Goal: Task Accomplishment & Management: Manage account settings

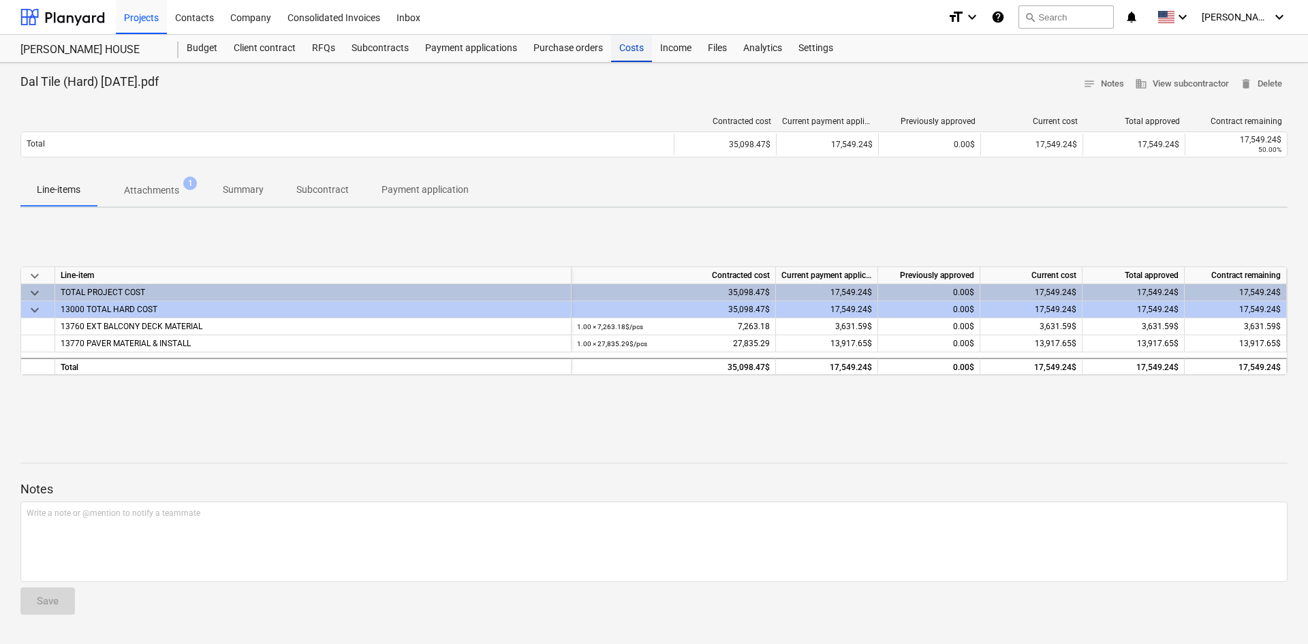
click at [627, 42] on div "Costs" at bounding box center [631, 48] width 41 height 27
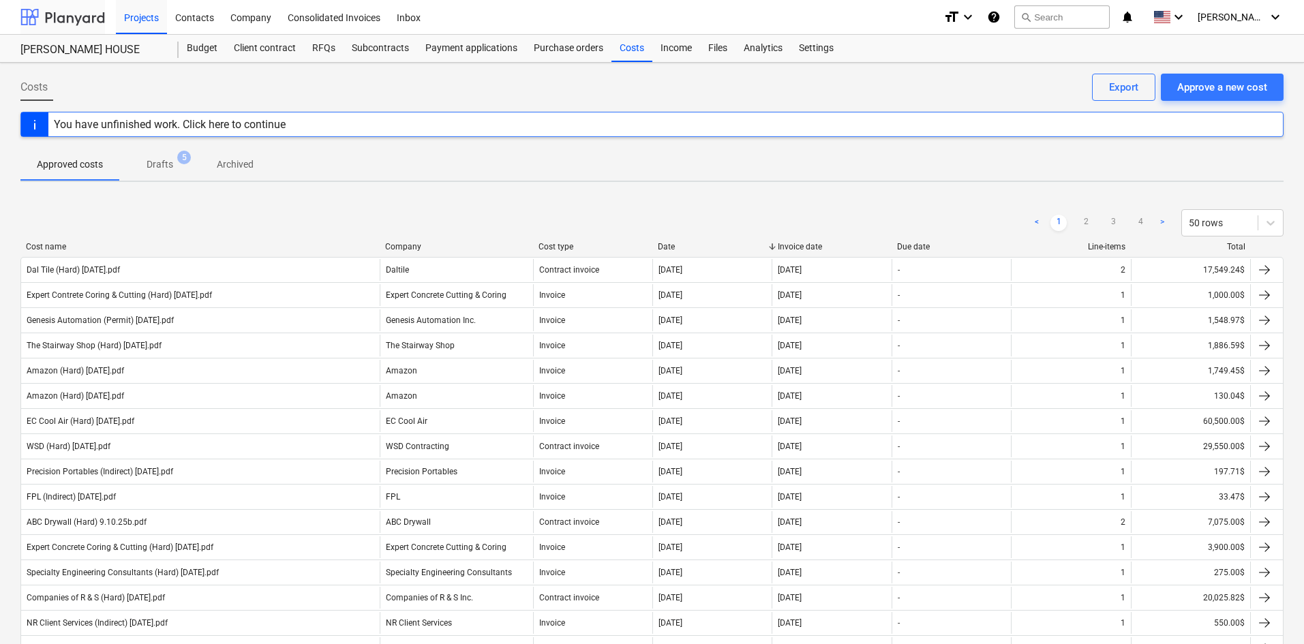
click at [84, 23] on div at bounding box center [62, 17] width 84 height 34
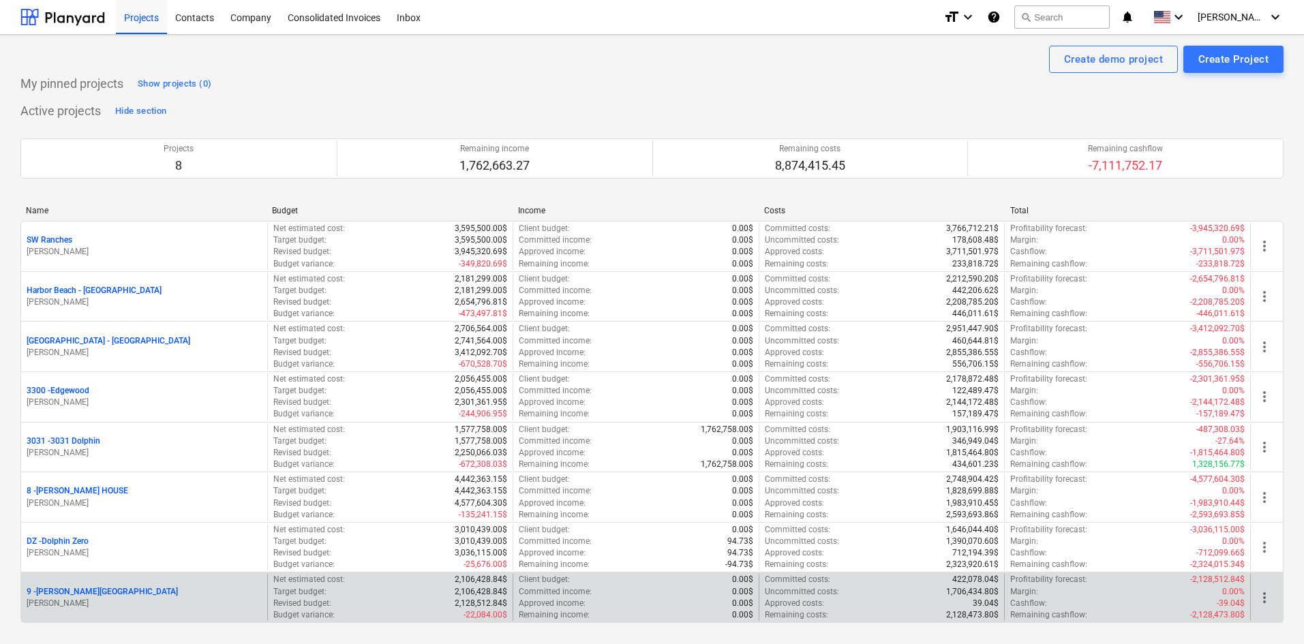
click at [87, 586] on p "9 - Graziano House" at bounding box center [102, 592] width 151 height 12
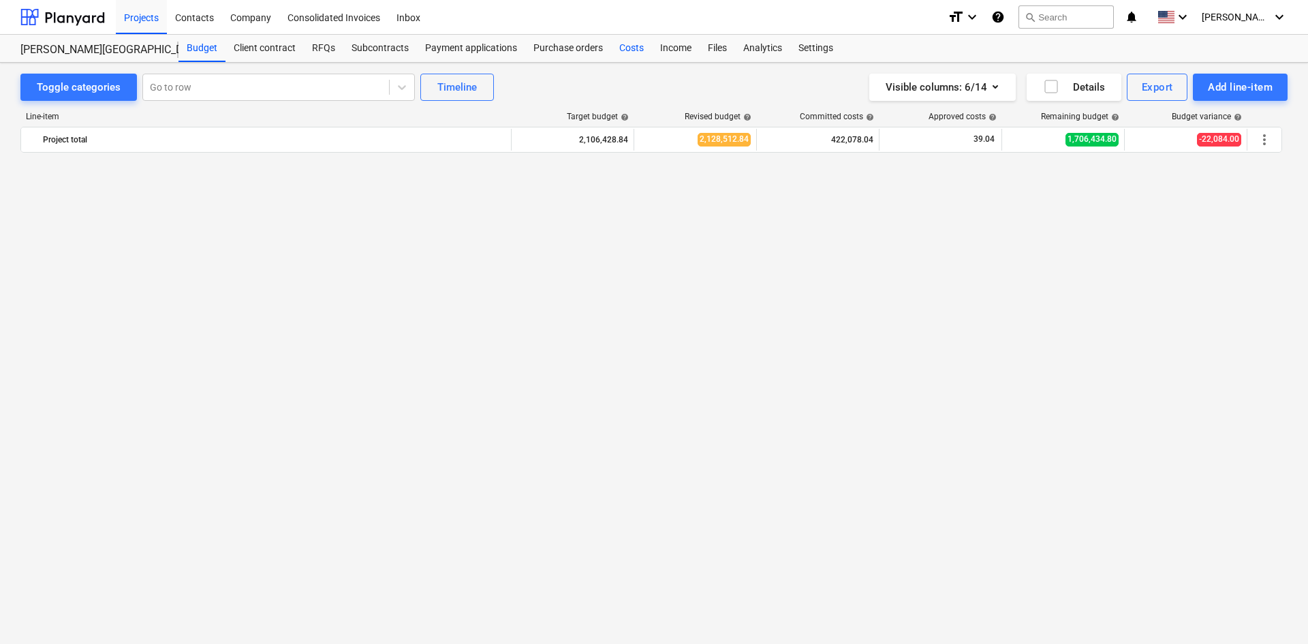
scroll to position [1336, 0]
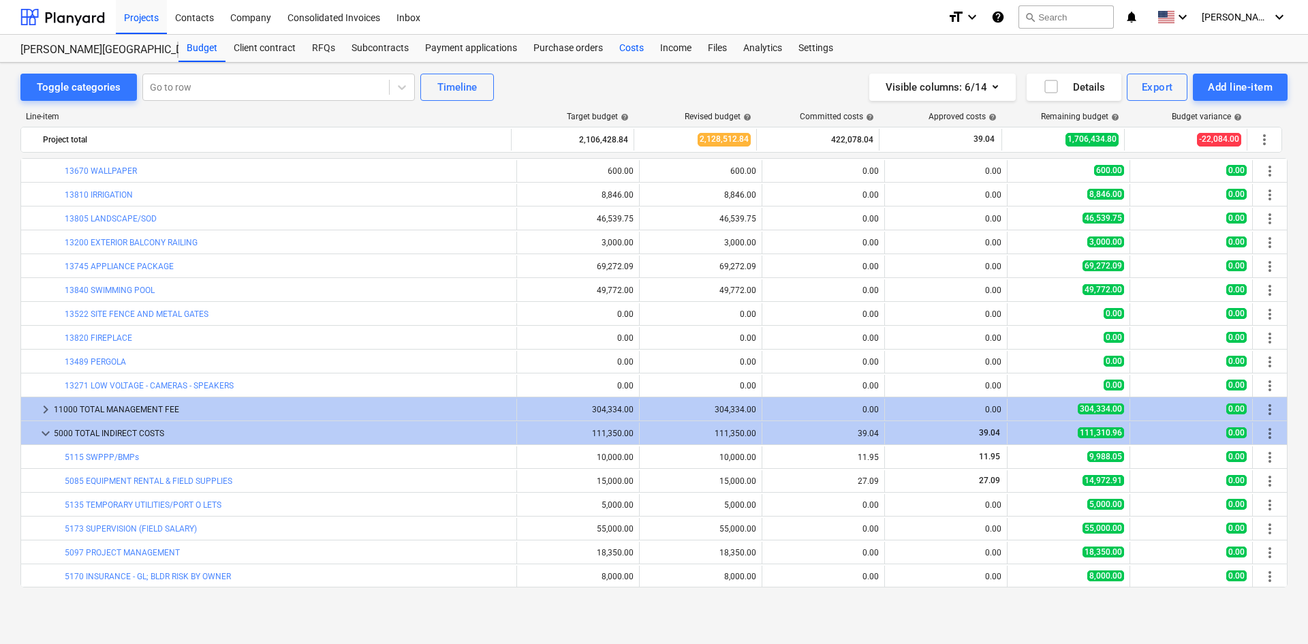
click at [639, 49] on div "Costs" at bounding box center [631, 48] width 41 height 27
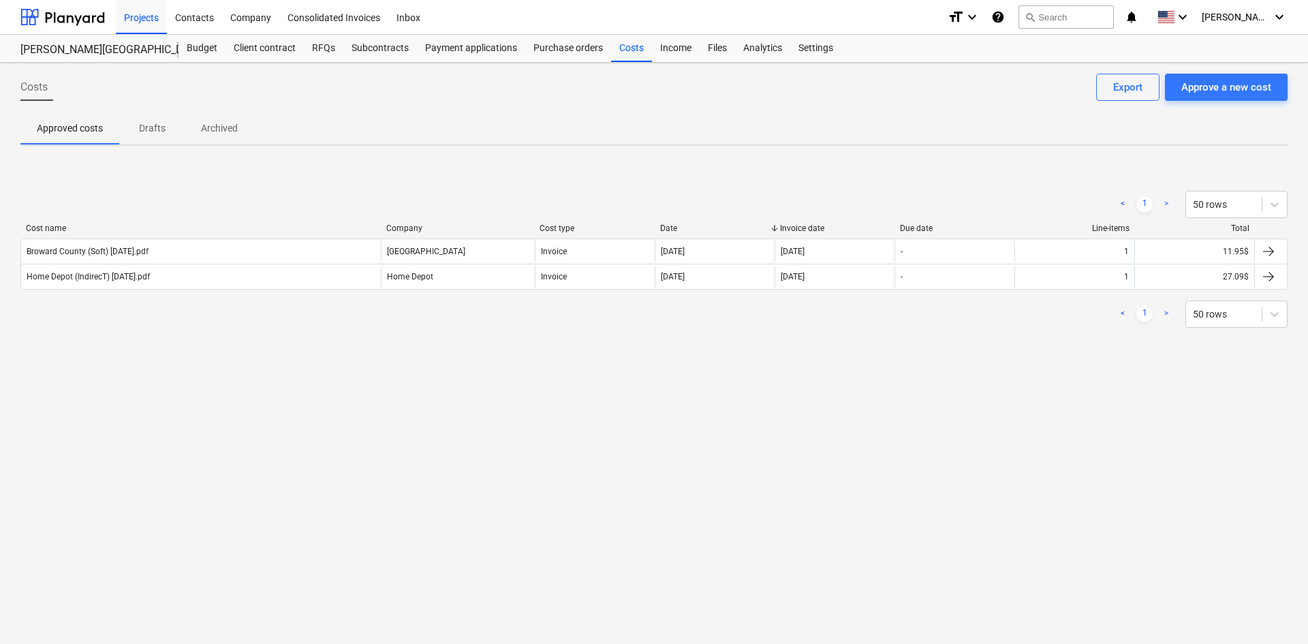
click at [362, 382] on div "Costs Approve a new cost Export Approved costs Drafts Archived < 1 > 50 rows Co…" at bounding box center [654, 353] width 1308 height 581
click at [93, 22] on div at bounding box center [62, 17] width 84 height 34
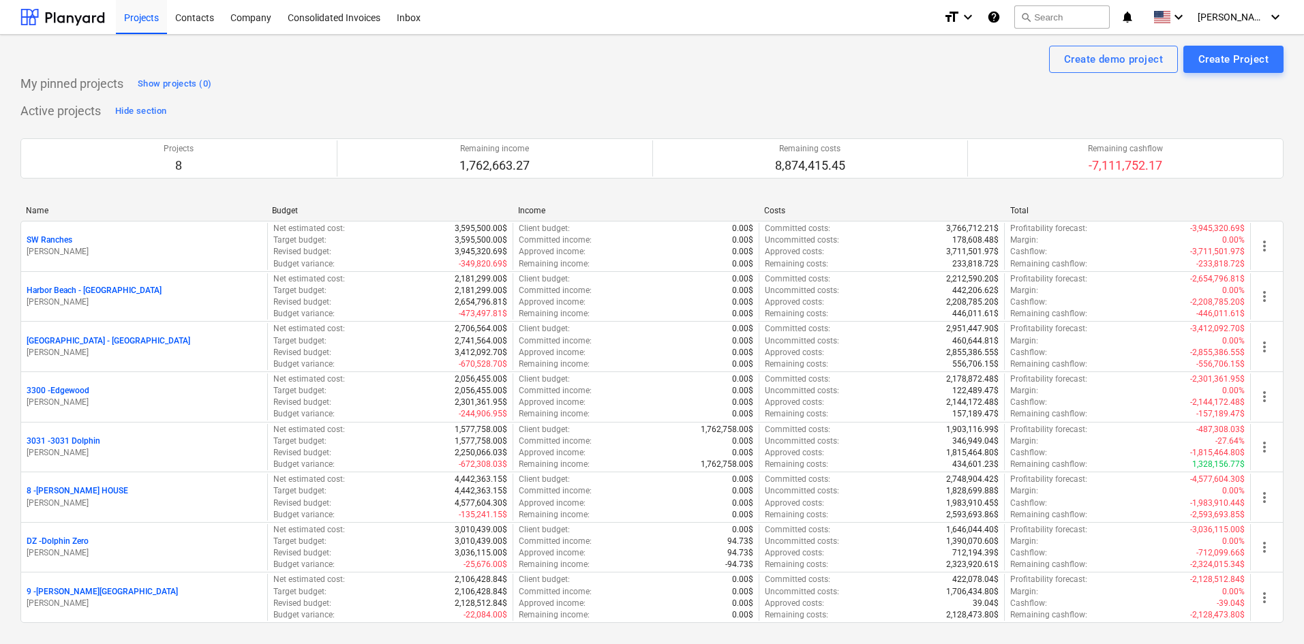
click at [80, 591] on p "9 - Graziano House" at bounding box center [102, 592] width 151 height 12
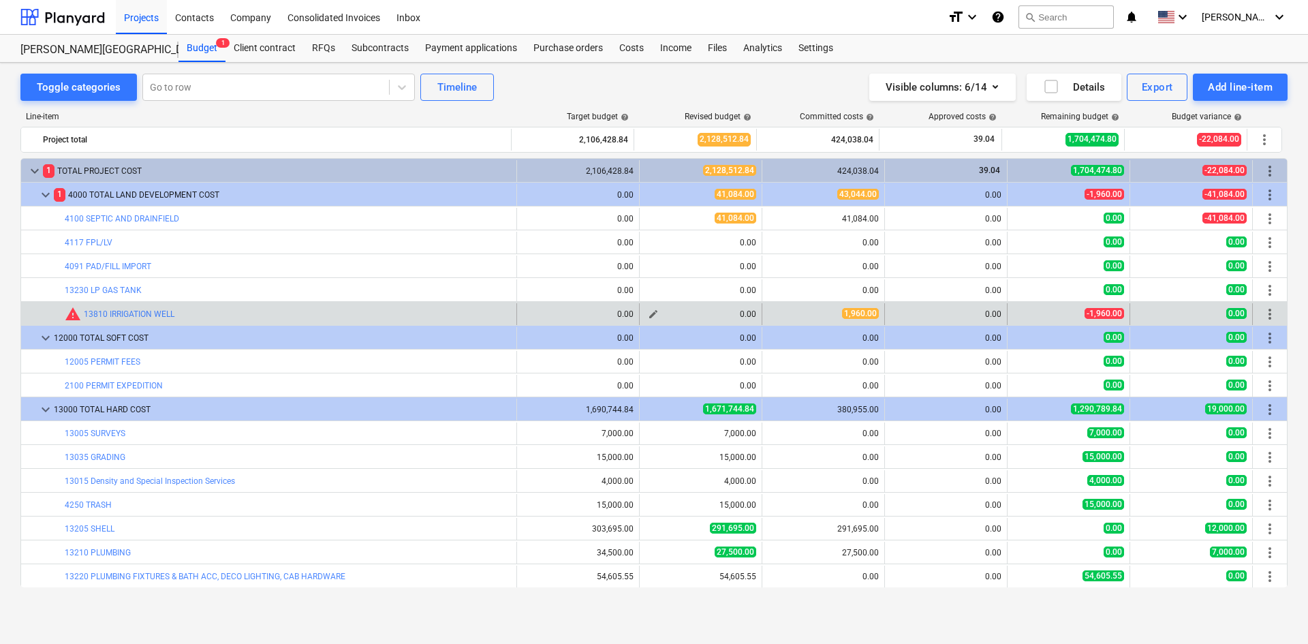
click at [651, 315] on span "edit" at bounding box center [653, 314] width 11 height 11
type textarea "x"
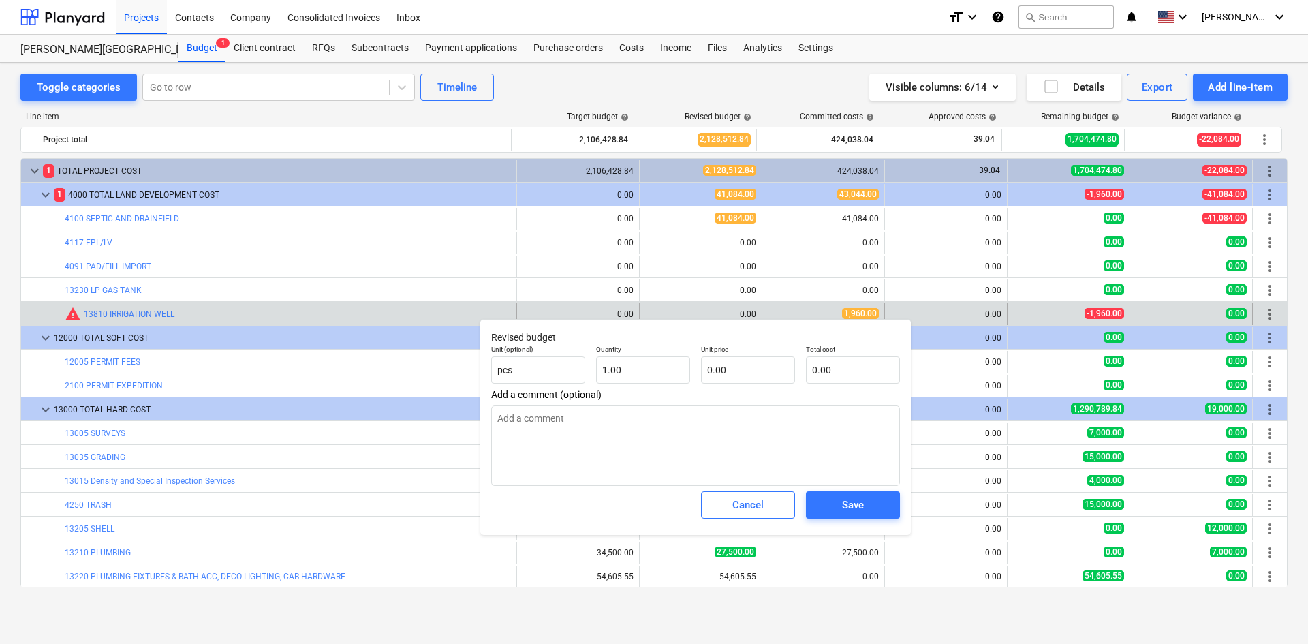
click at [696, 374] on div "Unit price 0.00" at bounding box center [748, 364] width 105 height 50
type input "1"
click at [664, 375] on input "1" at bounding box center [643, 369] width 94 height 27
type textarea "x"
type input "11"
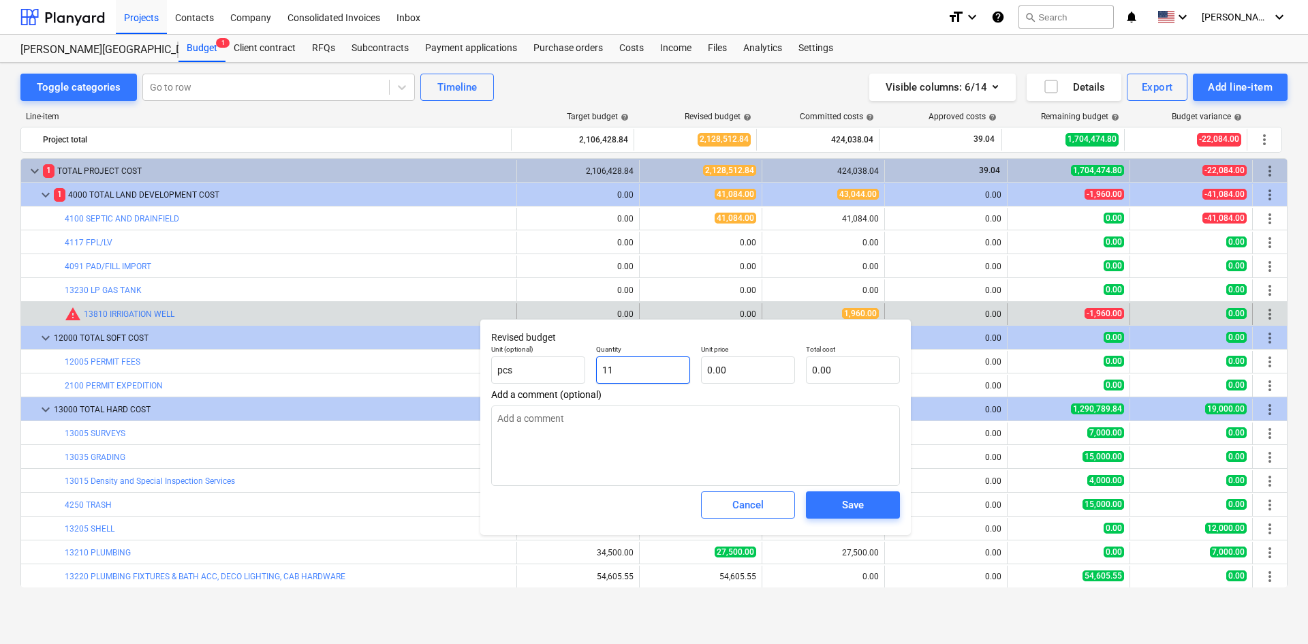
type textarea "x"
type input "119"
type textarea "x"
type input "1196"
type textarea "x"
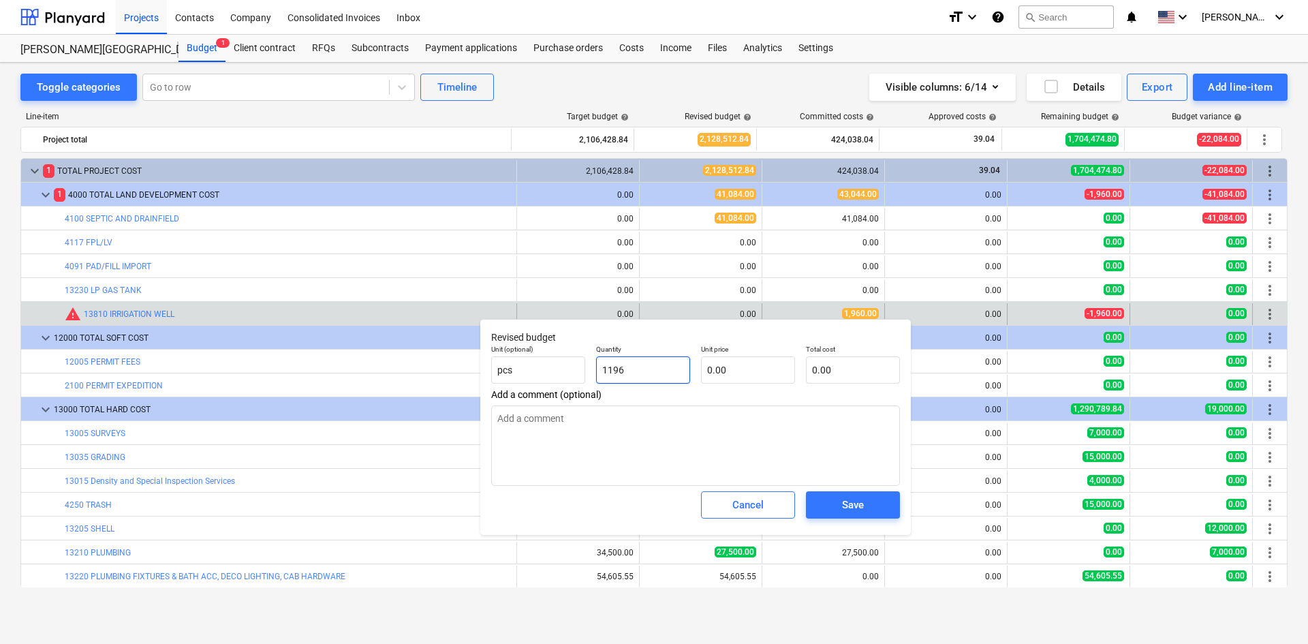
type input "11960"
click at [660, 365] on input "11960" at bounding box center [643, 369] width 94 height 27
type textarea "x"
type input "1"
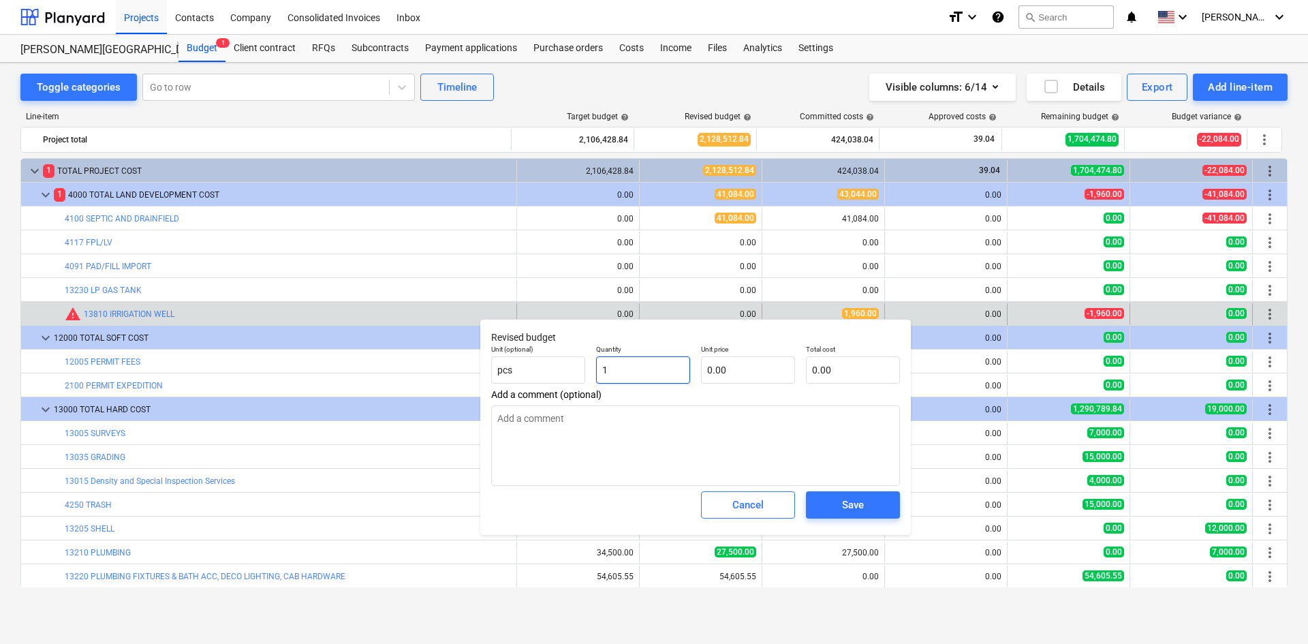
type textarea "x"
type input "19"
type textarea "x"
type input "196"
type textarea "x"
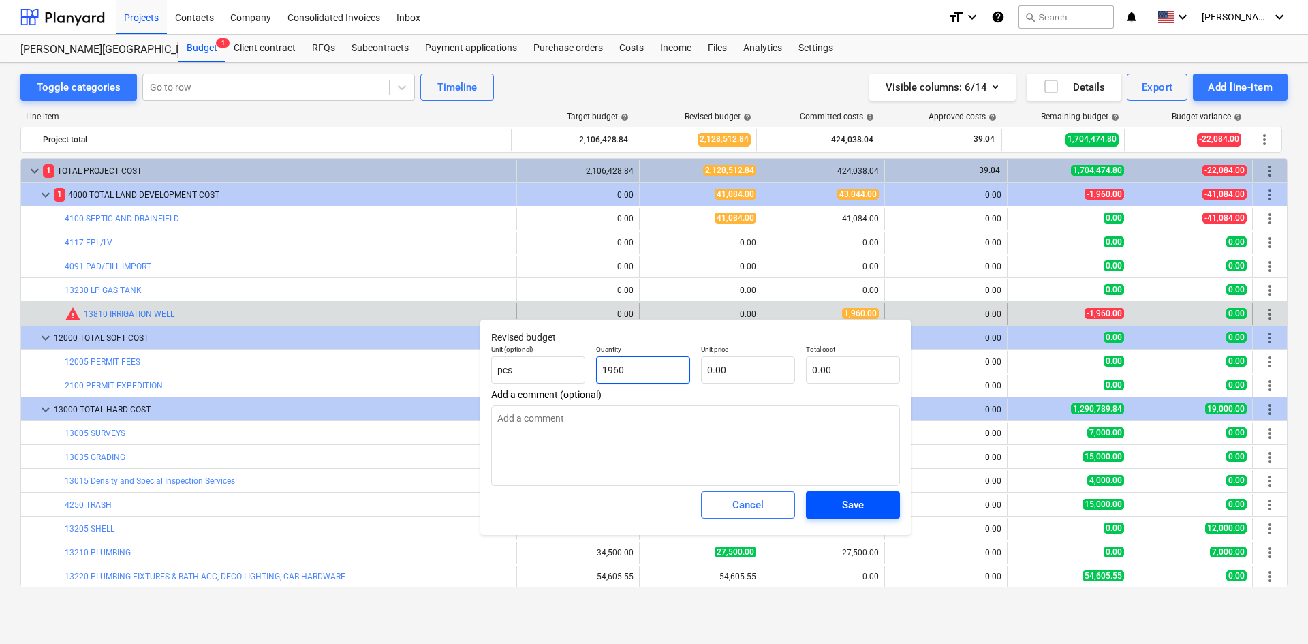
type input "1960"
type textarea "x"
type input "1,960.00"
click at [895, 502] on button "Save" at bounding box center [853, 504] width 94 height 27
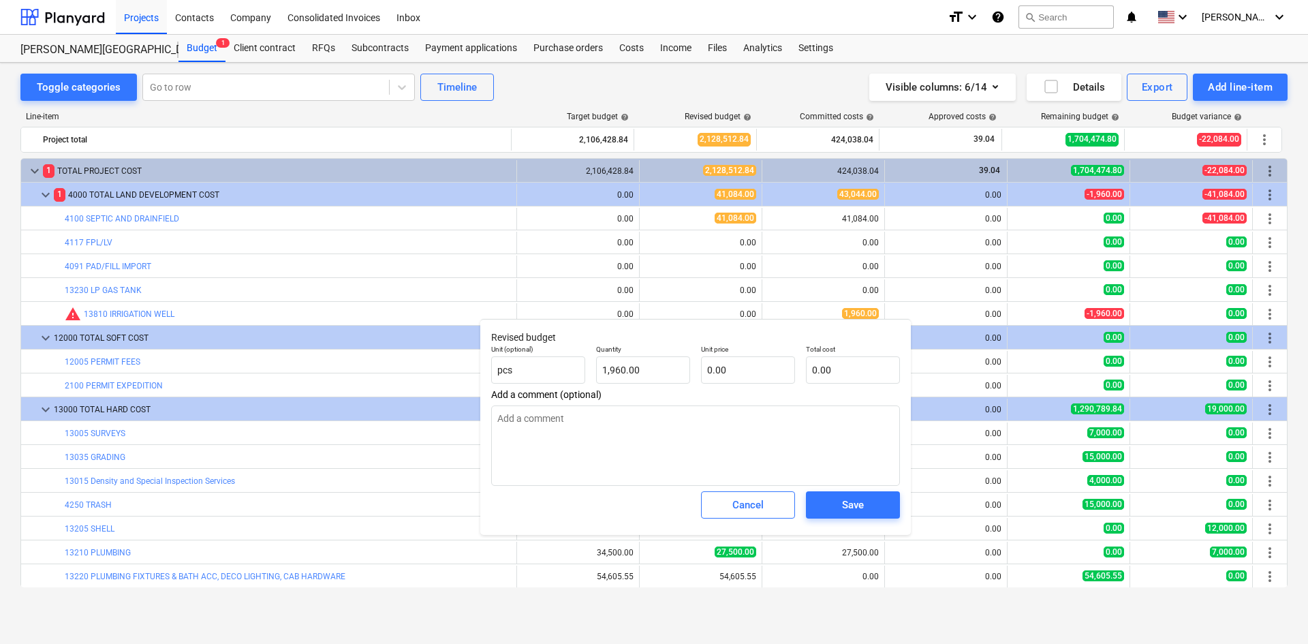
type textarea "x"
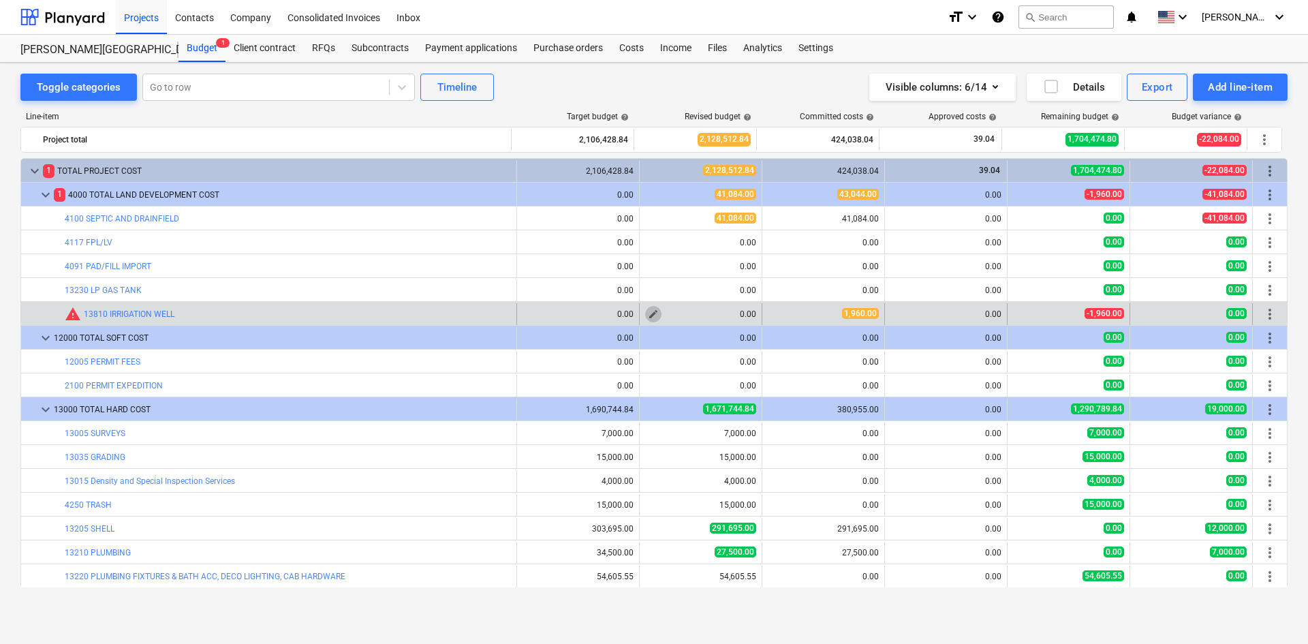
click at [648, 311] on span "edit" at bounding box center [653, 314] width 11 height 11
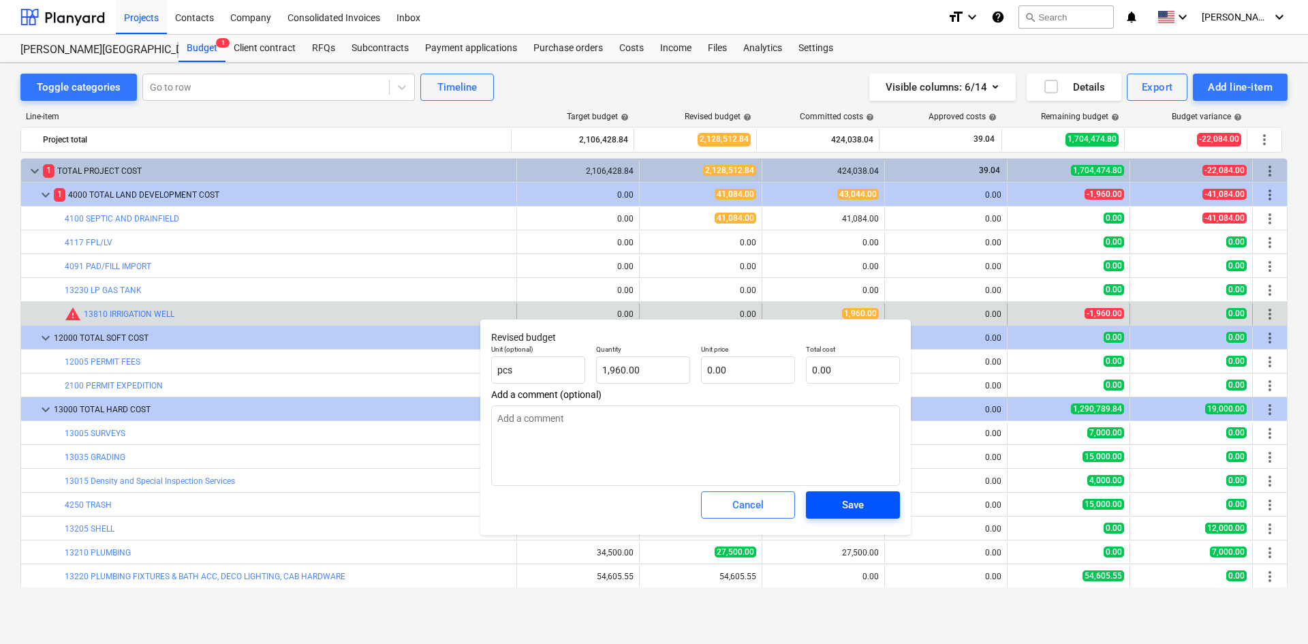
click at [837, 506] on span "Save" at bounding box center [852, 505] width 61 height 18
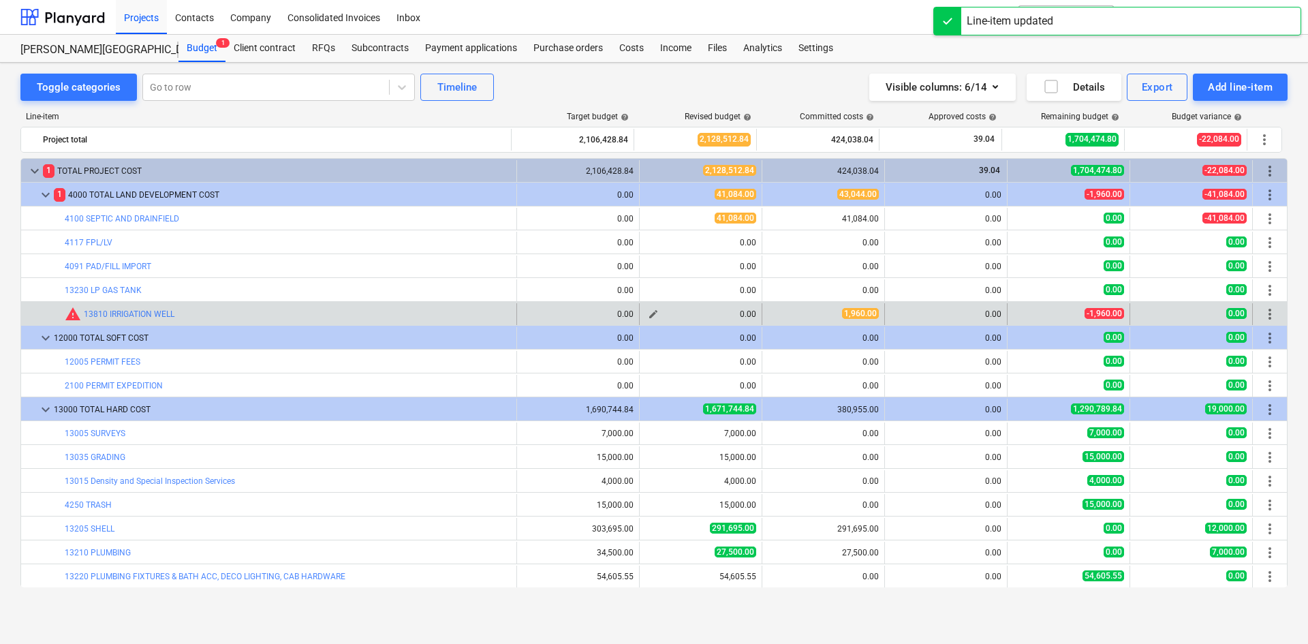
click at [664, 313] on div "0.00" at bounding box center [700, 314] width 111 height 10
click at [649, 319] on span "edit" at bounding box center [653, 314] width 11 height 11
type textarea "x"
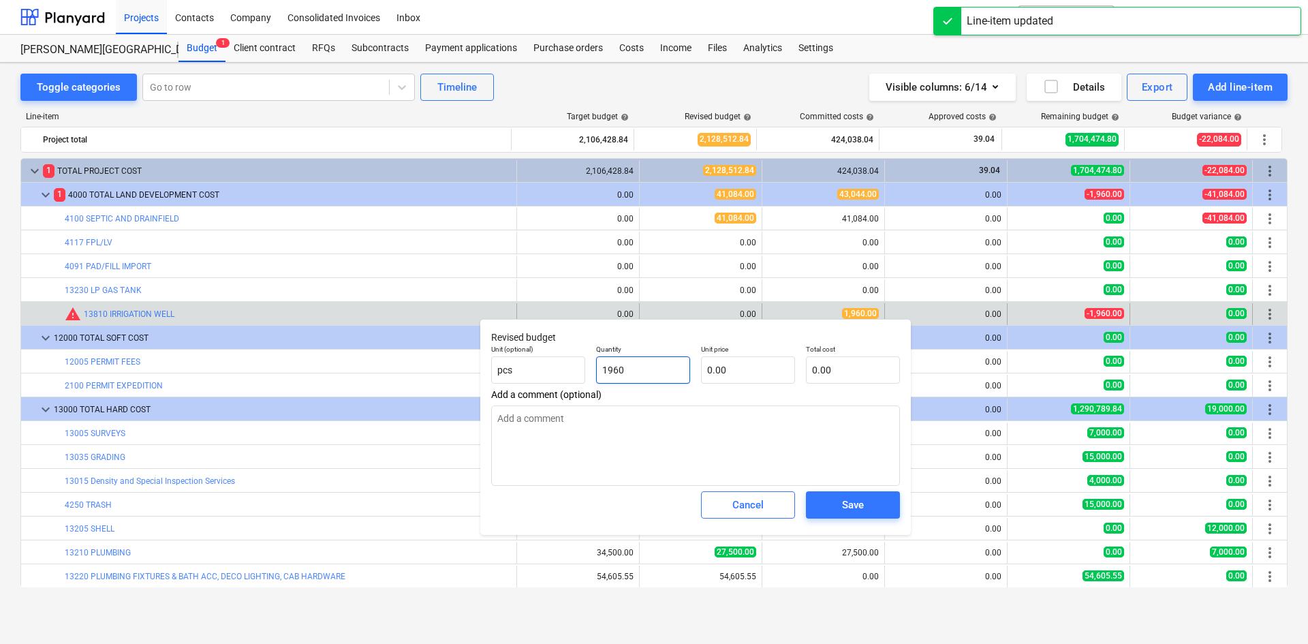
click at [653, 378] on input "1960" at bounding box center [643, 369] width 94 height 27
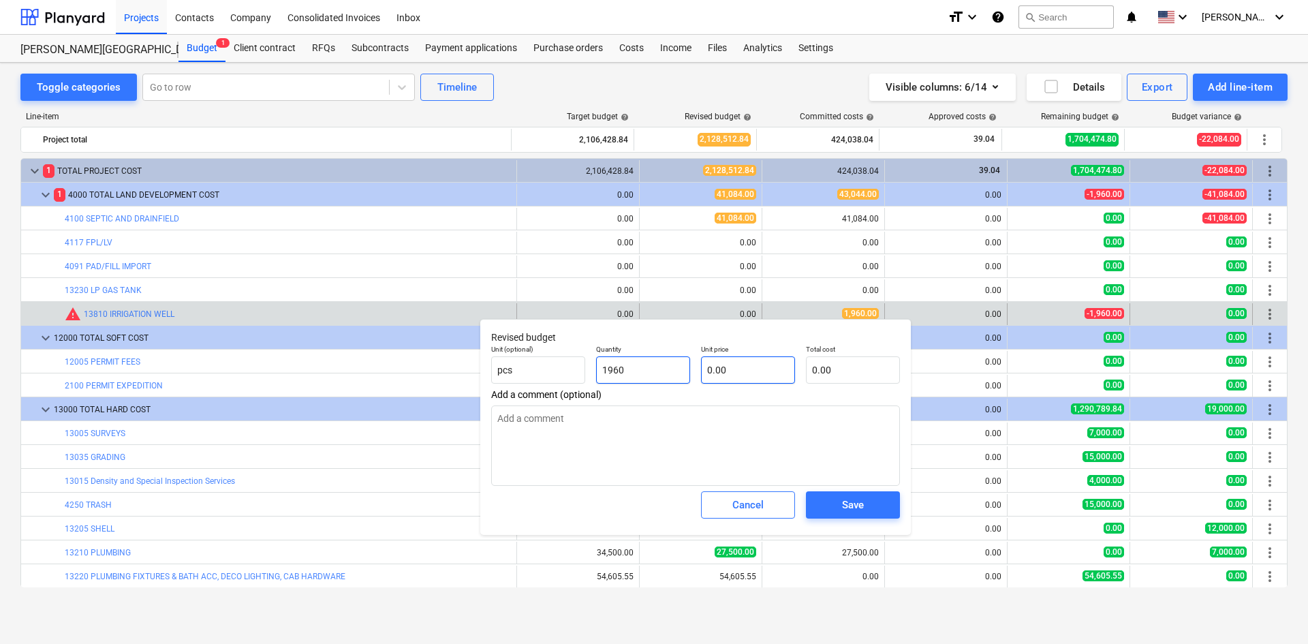
type input "1"
type textarea "x"
type input "1"
type textarea "x"
type input "1.00"
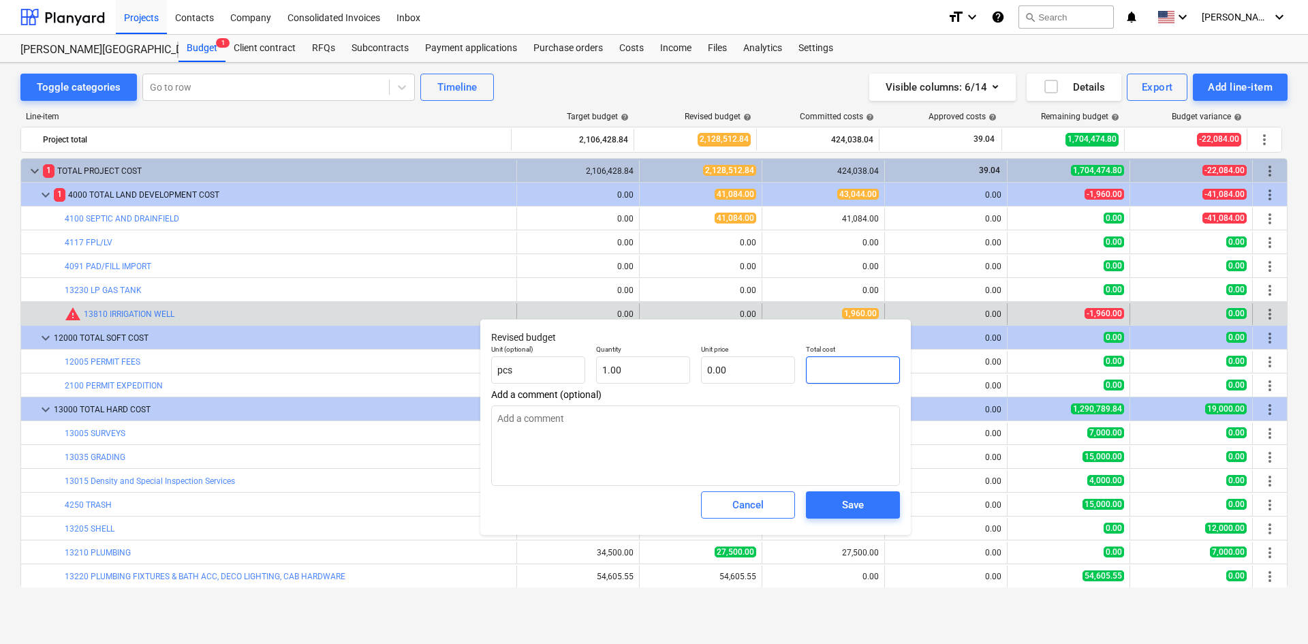
click at [841, 372] on input "text" at bounding box center [853, 369] width 94 height 27
type textarea "x"
type input "1"
type input "1.00"
type input "19"
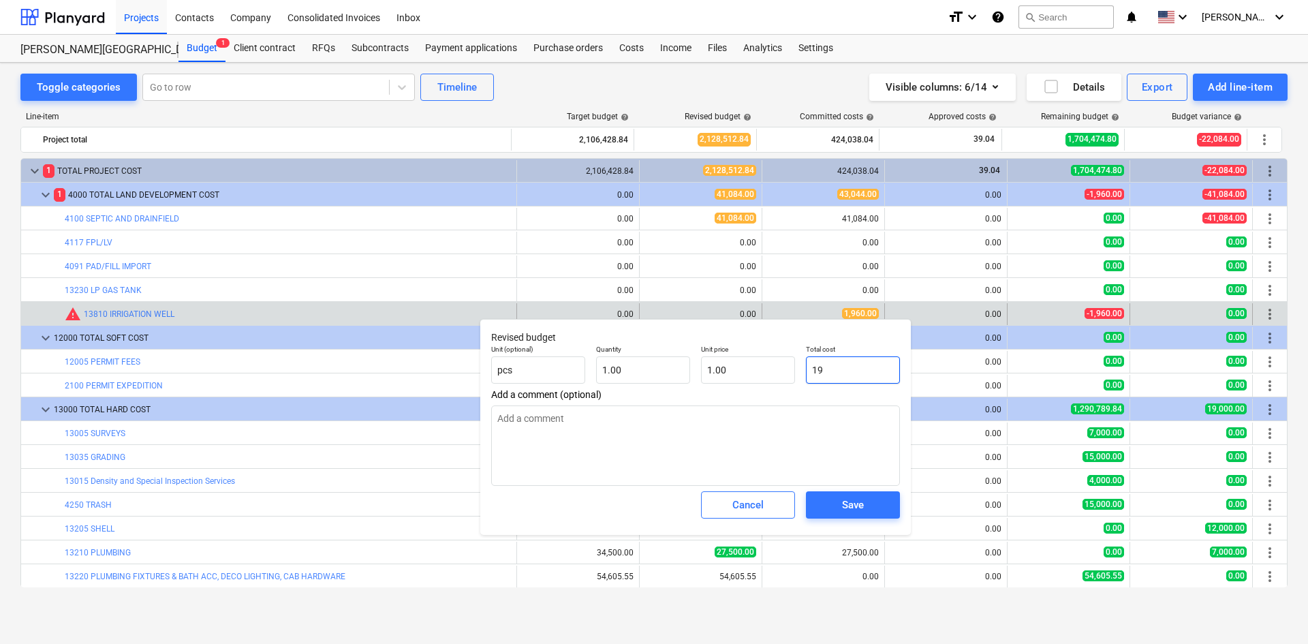
type textarea "x"
type input "198"
type input "198.00"
type textarea "x"
type input "1986"
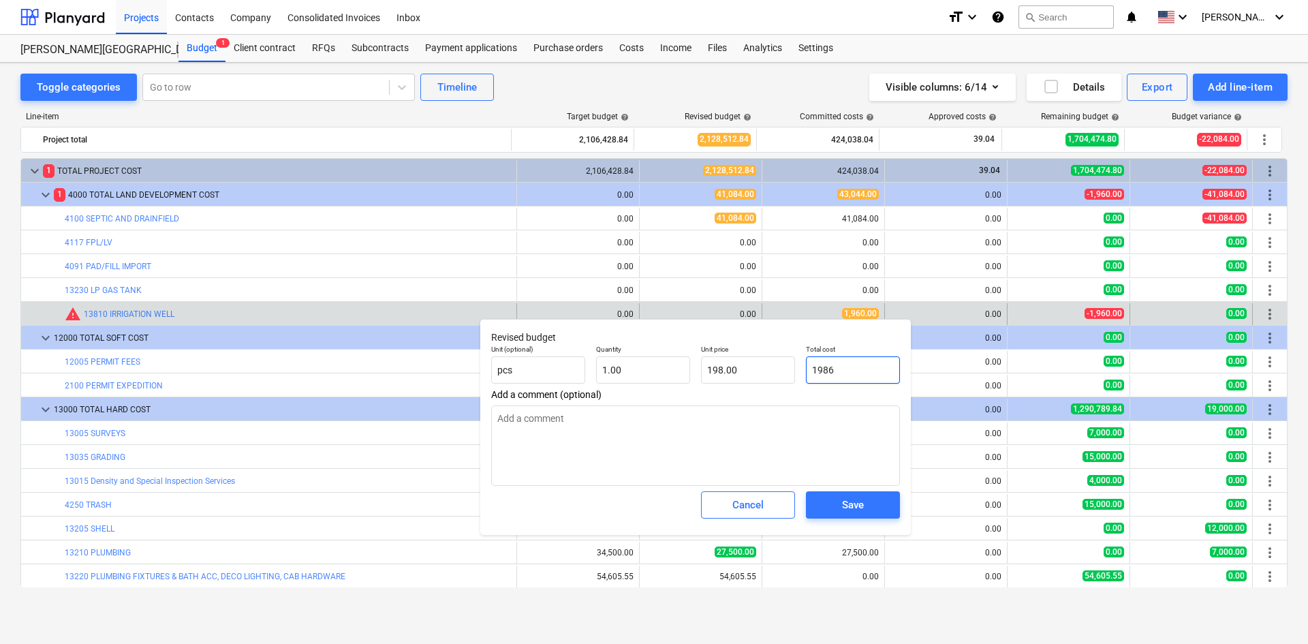
type input "1,986.00"
type textarea "x"
type input "198"
type input "198.00"
type textarea "x"
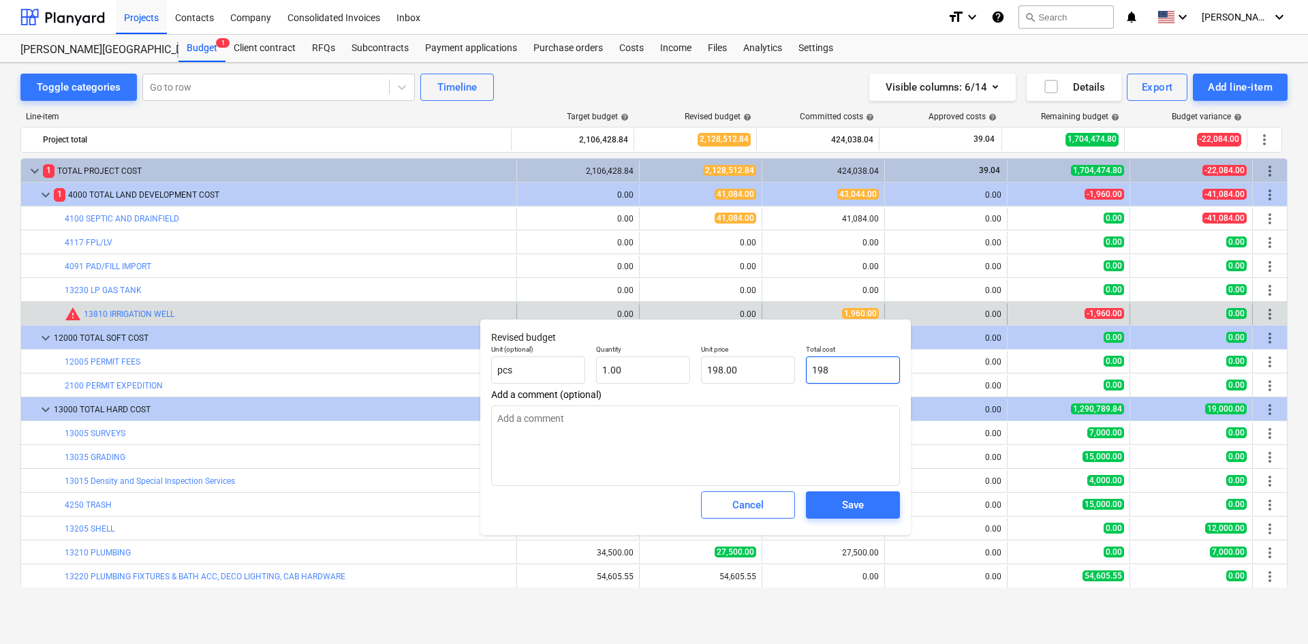
type input "19"
type input "19.00"
type textarea "x"
type input "196"
type input "196.00"
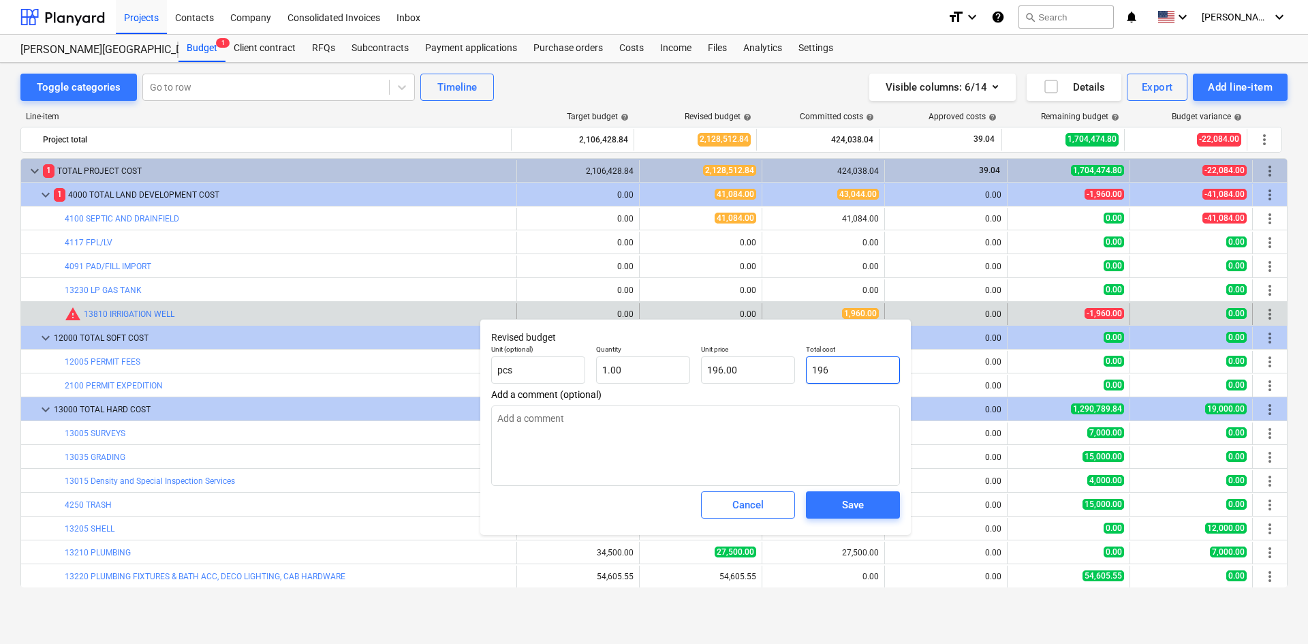
type textarea "x"
type input "1960"
type input "1,960.00"
type input "1960"
type textarea "x"
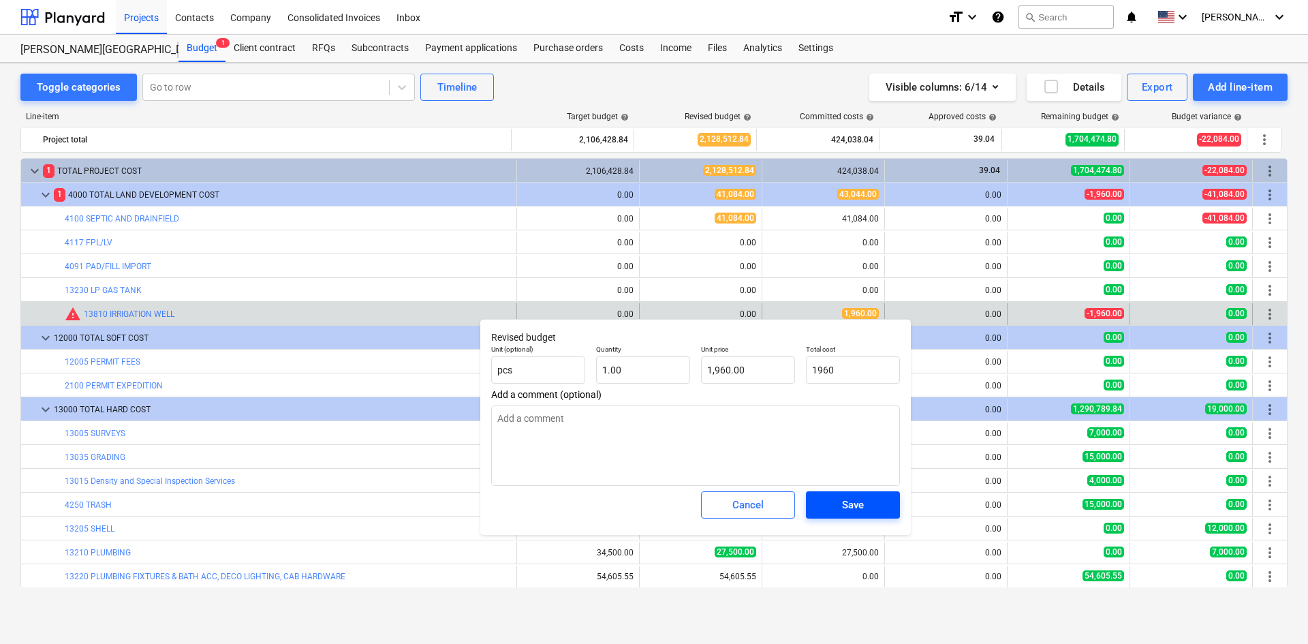
type input "1,960.00"
click at [833, 510] on span "Save" at bounding box center [852, 505] width 61 height 18
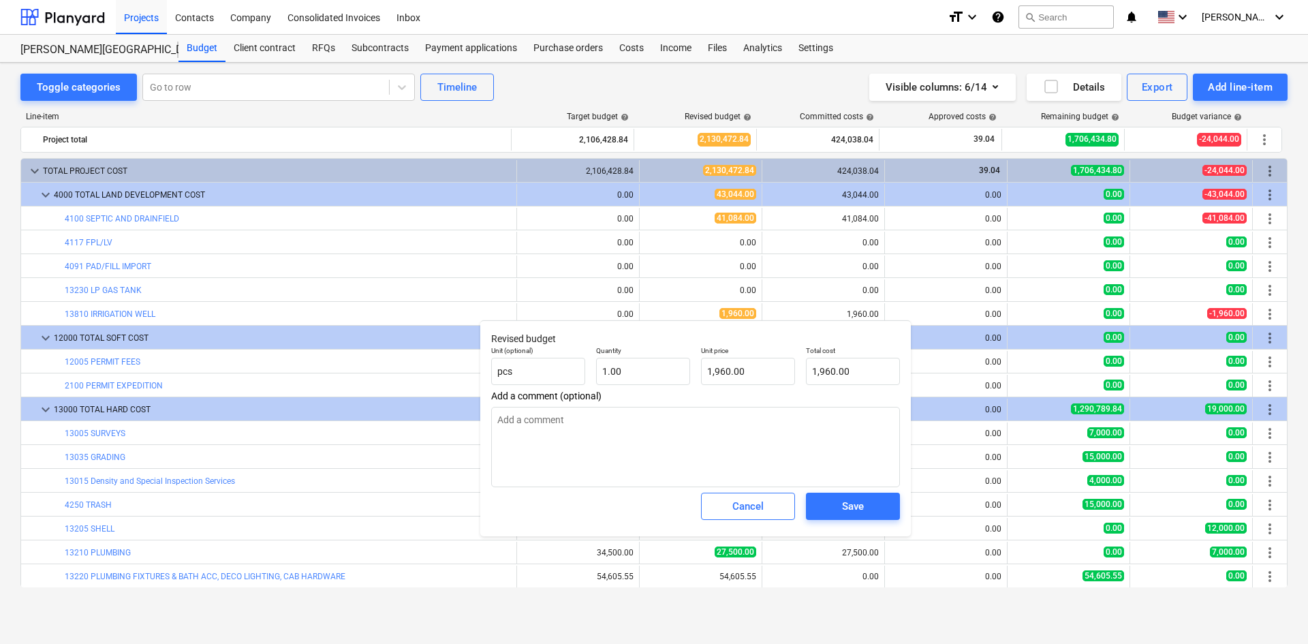
type textarea "x"
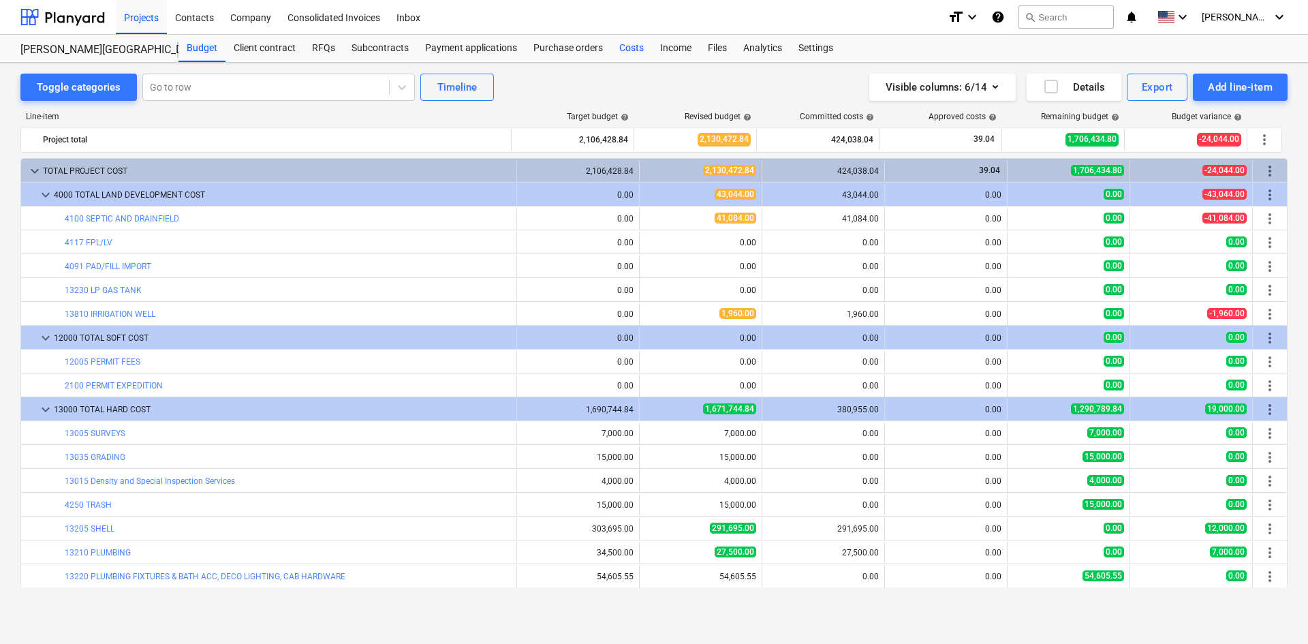
click at [628, 42] on div "Costs" at bounding box center [631, 48] width 41 height 27
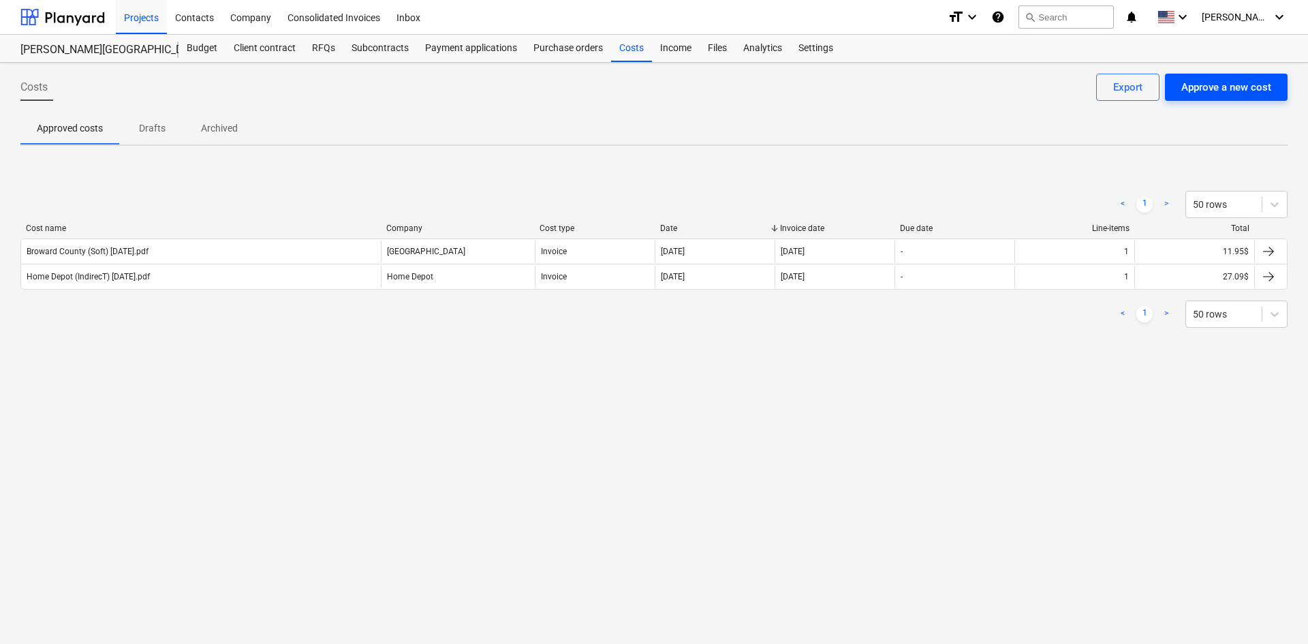
click at [1234, 89] on div "Approve a new cost" at bounding box center [1227, 87] width 90 height 18
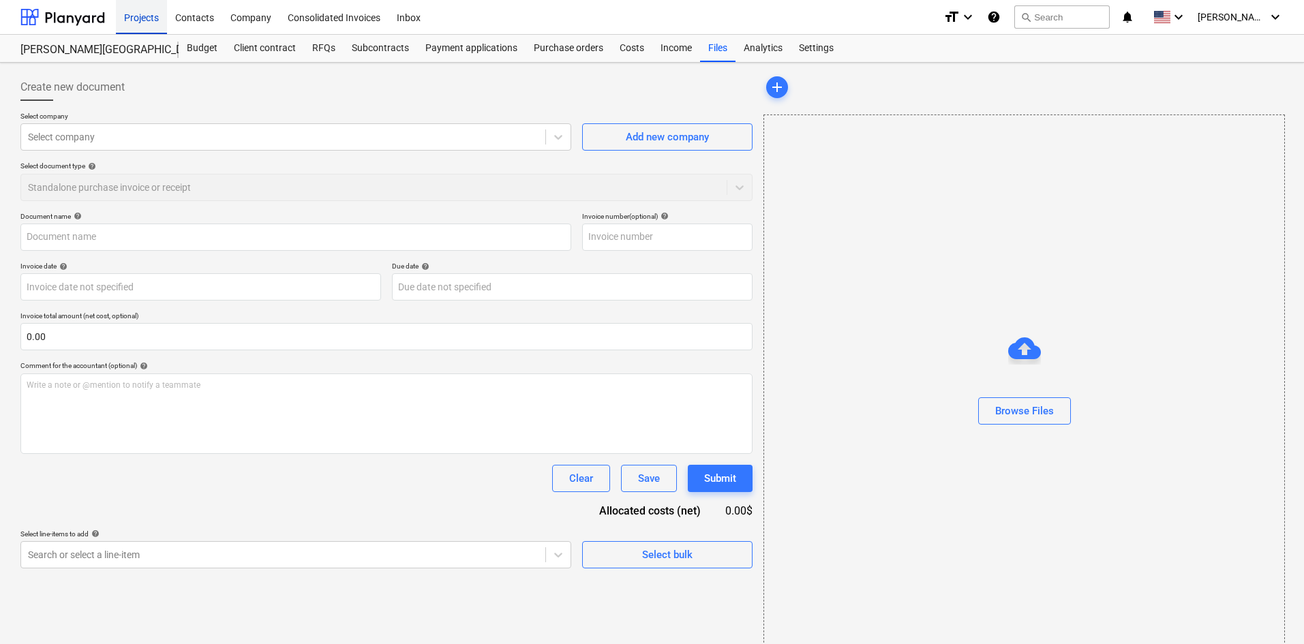
click at [153, 19] on div "Projects" at bounding box center [141, 16] width 51 height 35
